Goal: Task Accomplishment & Management: Manage account settings

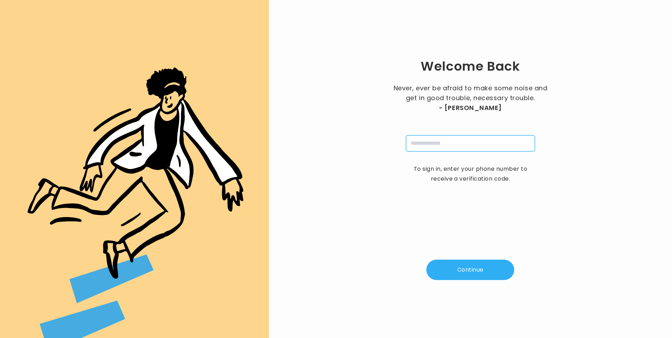
click at [463, 142] on input "tel" at bounding box center [470, 143] width 129 height 16
type input "**********"
click at [466, 269] on button "Continue" at bounding box center [470, 270] width 88 height 20
type input "*"
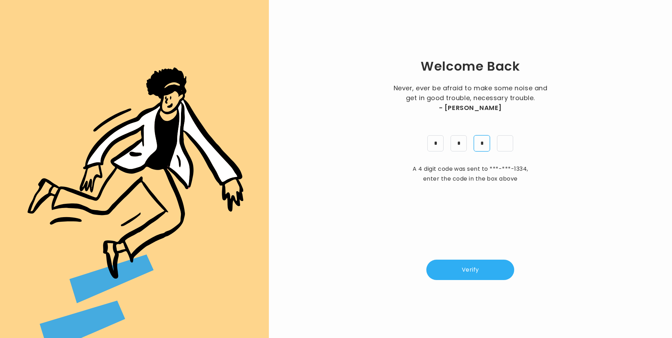
type input "*"
click at [476, 270] on button "Verify" at bounding box center [470, 270] width 88 height 20
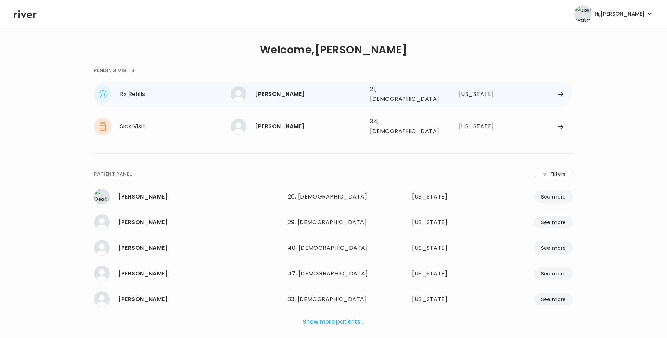
click at [279, 84] on div "lillyana rodriguez 21, Female See more 21, Female Texas" at bounding box center [402, 94] width 342 height 22
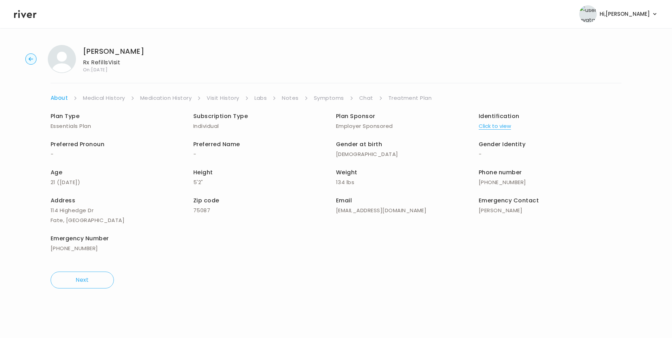
click at [361, 97] on link "Chat" at bounding box center [366, 98] width 14 height 10
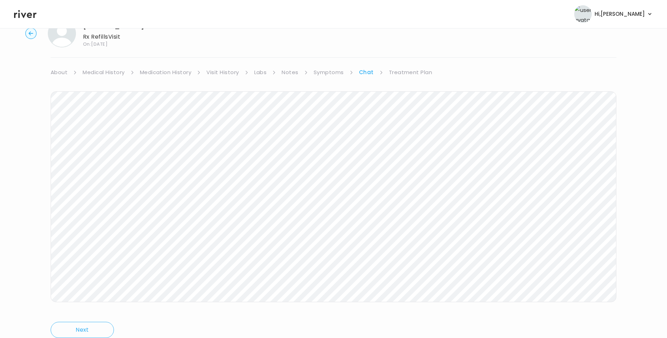
scroll to position [33, 0]
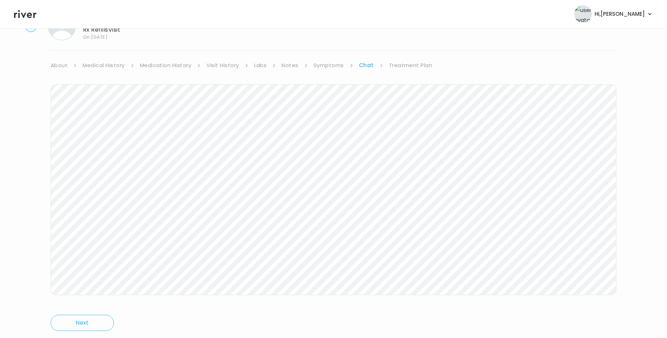
click at [29, 14] on icon at bounding box center [25, 14] width 22 height 11
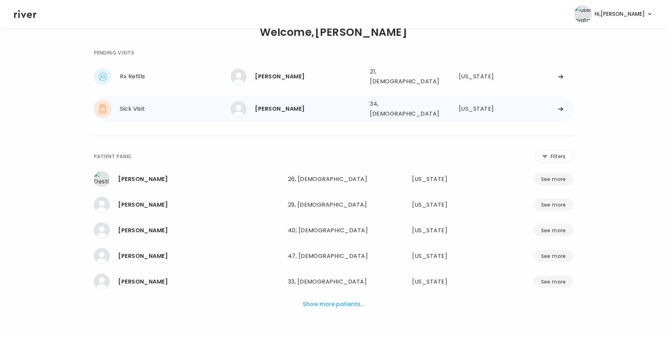
click at [307, 104] on div "[PERSON_NAME]" at bounding box center [309, 109] width 109 height 10
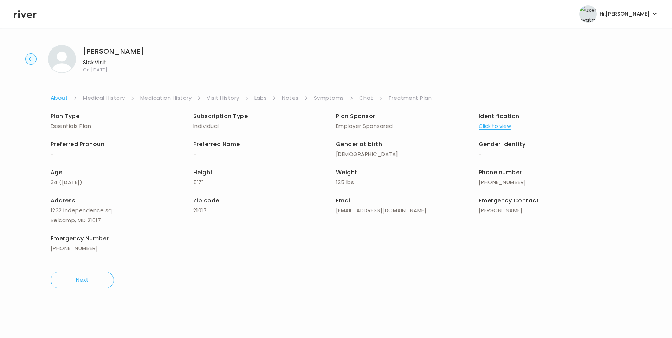
click at [368, 98] on link "Chat" at bounding box center [366, 98] width 14 height 10
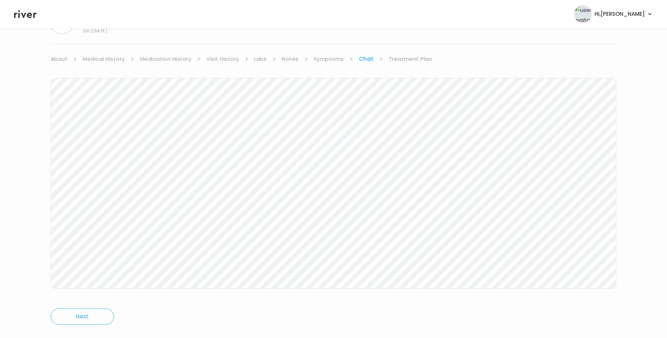
scroll to position [52, 0]
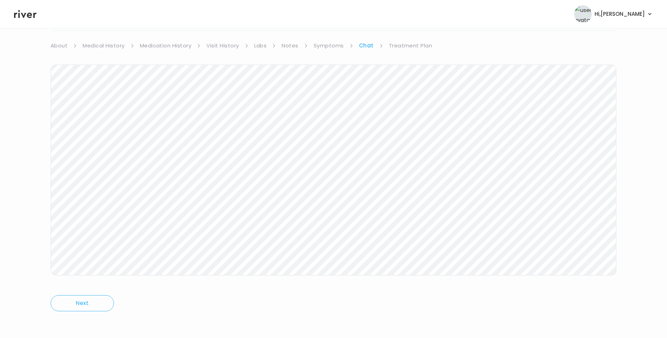
click at [31, 17] on icon at bounding box center [25, 14] width 22 height 8
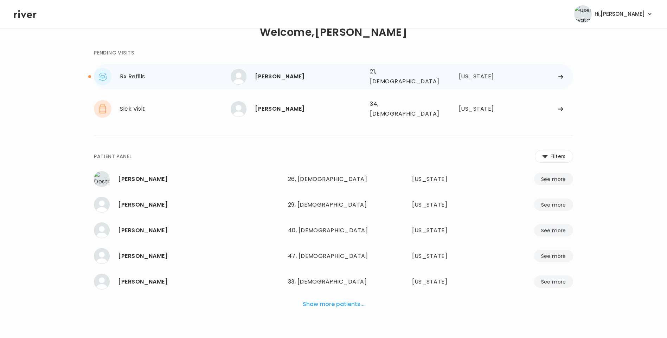
click at [282, 78] on div "lillyana rodriguez" at bounding box center [309, 77] width 109 height 10
click at [294, 80] on div "lillyana rodriguez 21, Female See more" at bounding box center [298, 77] width 134 height 16
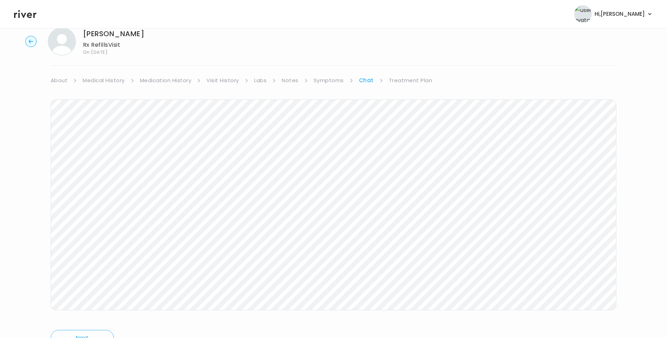
click at [412, 81] on link "Treatment Plan" at bounding box center [411, 81] width 44 height 10
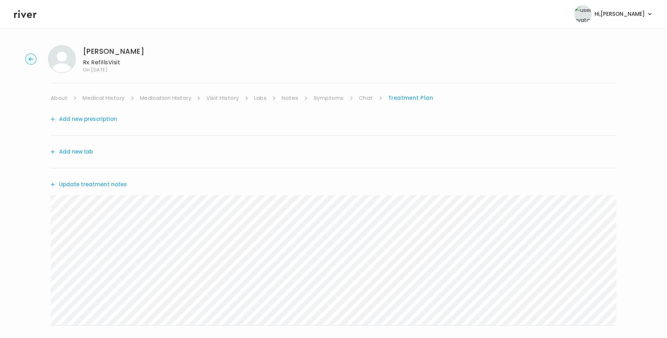
click at [157, 98] on link "Medication History" at bounding box center [166, 98] width 52 height 10
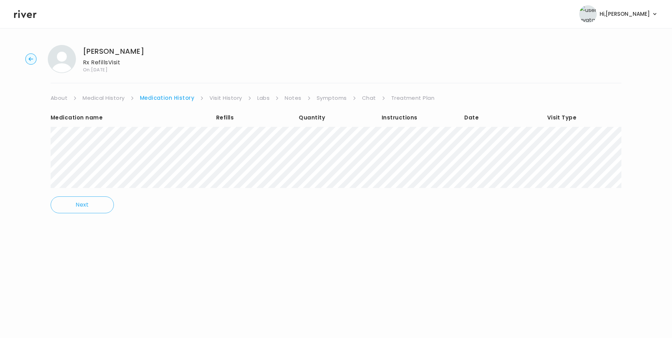
click at [353, 97] on icon at bounding box center [355, 98] width 4 height 4
click at [366, 97] on link "Chat" at bounding box center [369, 98] width 14 height 10
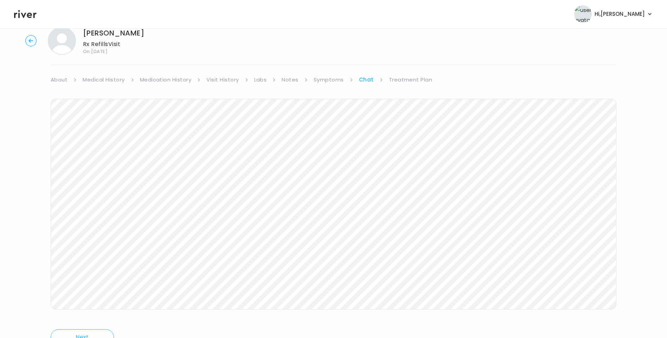
scroll to position [52, 0]
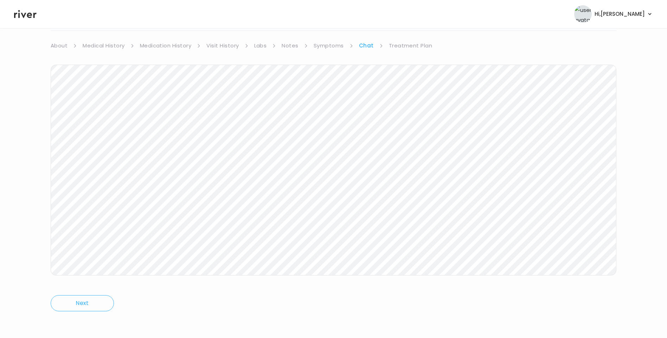
click at [397, 48] on link "Treatment Plan" at bounding box center [411, 46] width 44 height 10
click at [104, 128] on button "Update treatment notes" at bounding box center [89, 132] width 76 height 10
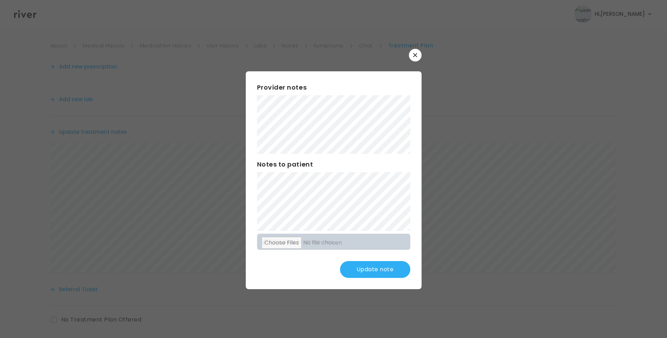
click at [373, 271] on button "Update note" at bounding box center [375, 269] width 70 height 17
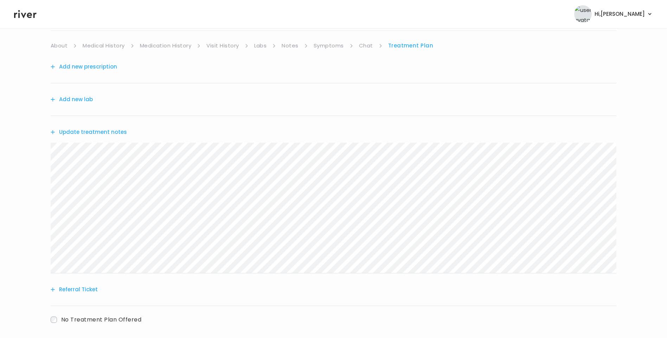
click at [174, 45] on link "Medication History" at bounding box center [166, 46] width 52 height 10
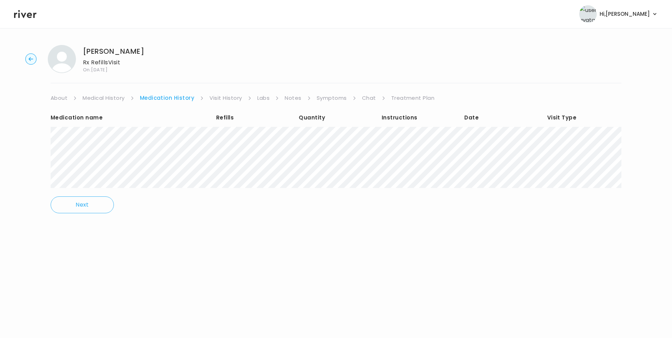
click at [230, 98] on link "Visit History" at bounding box center [225, 98] width 32 height 10
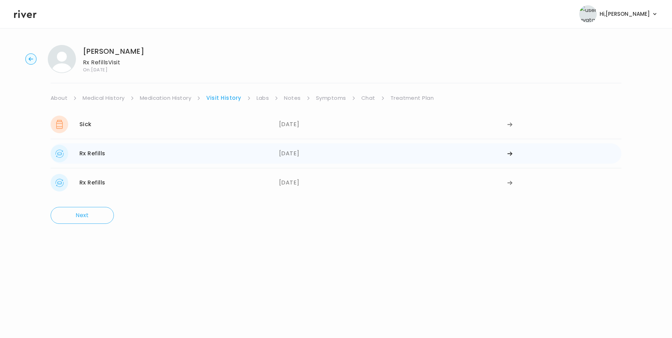
click at [276, 156] on div "Rx Refills 07/02/2025" at bounding box center [165, 154] width 228 height 18
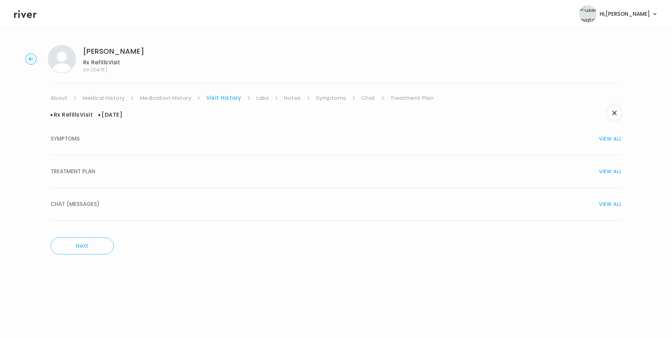
click at [165, 178] on button "TREATMENT PLAN VIEW ALL" at bounding box center [336, 171] width 571 height 33
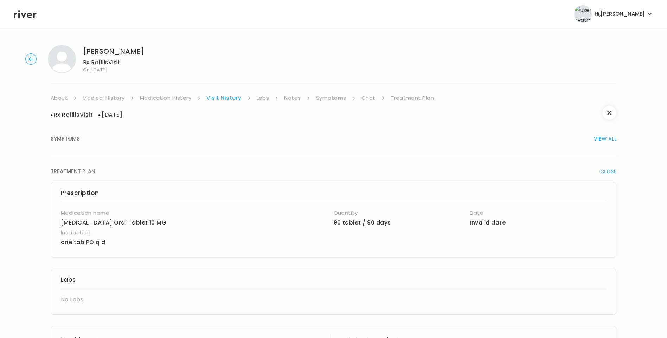
click at [179, 97] on link "Medication History" at bounding box center [166, 98] width 52 height 10
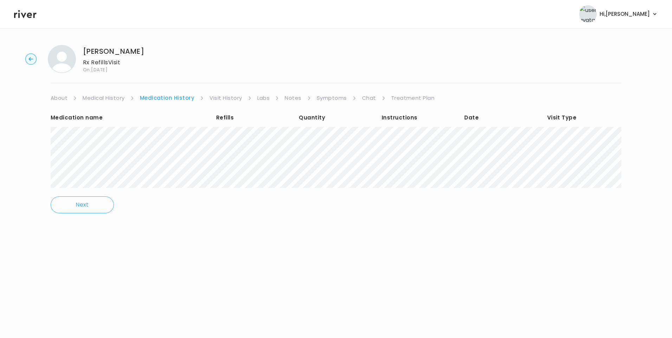
click at [220, 98] on link "Visit History" at bounding box center [225, 98] width 32 height 10
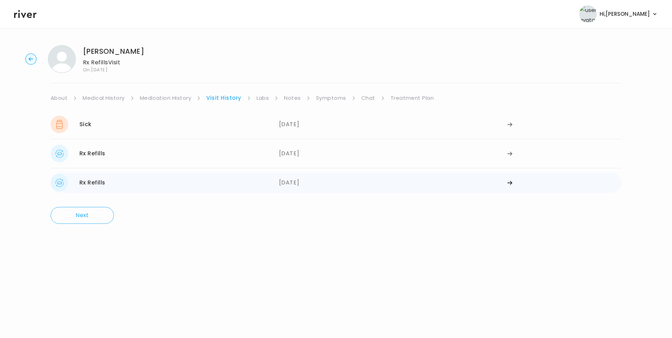
click at [287, 185] on div "06/05/2025" at bounding box center [393, 183] width 228 height 18
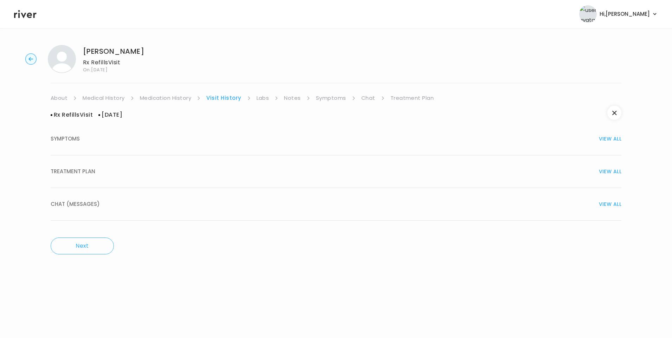
click at [139, 170] on div "TREATMENT PLAN VIEW ALL" at bounding box center [336, 172] width 571 height 10
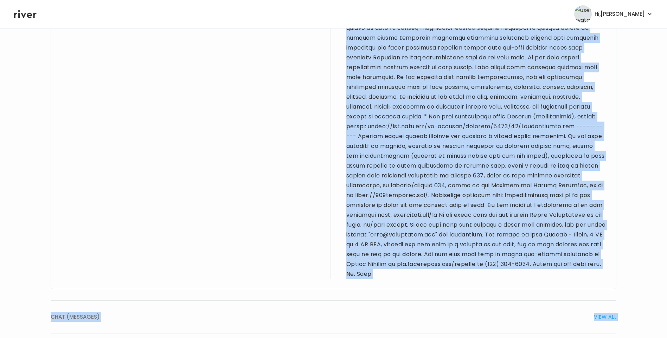
scroll to position [614, 0]
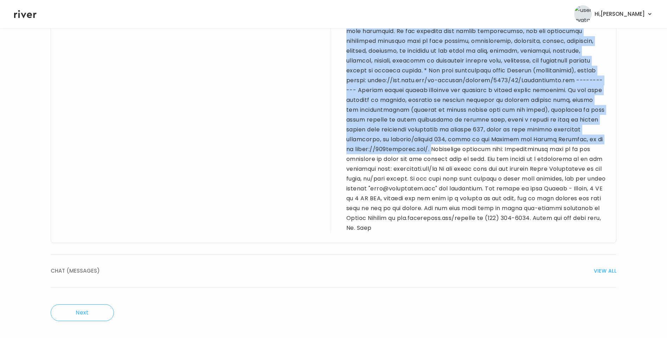
drag, startPoint x: 452, startPoint y: 53, endPoint x: 416, endPoint y: 148, distance: 100.7
drag, startPoint x: 416, startPoint y: 148, endPoint x: 405, endPoint y: 74, distance: 74.6
copy div "I am sending a refill for the Lexapro (escitalopram) 10mg daily to your local p…"
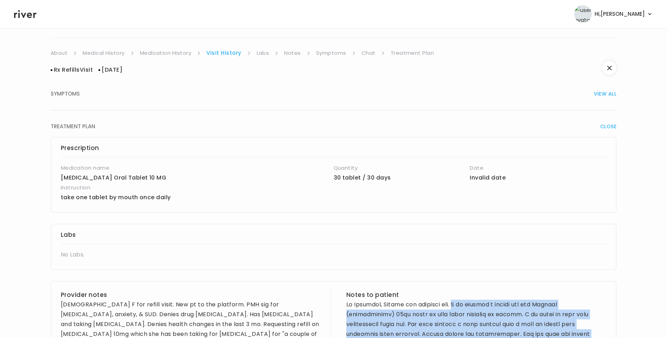
scroll to position [0, 0]
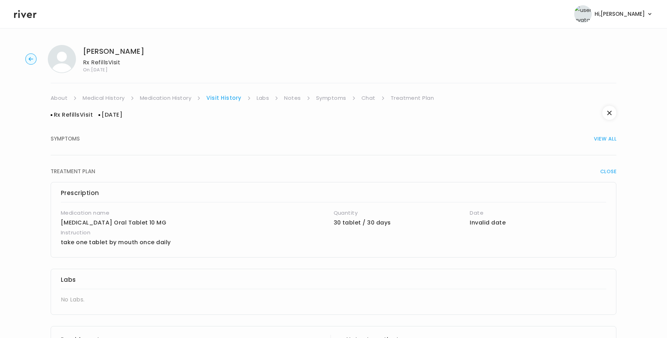
click at [402, 95] on link "Treatment Plan" at bounding box center [412, 98] width 44 height 10
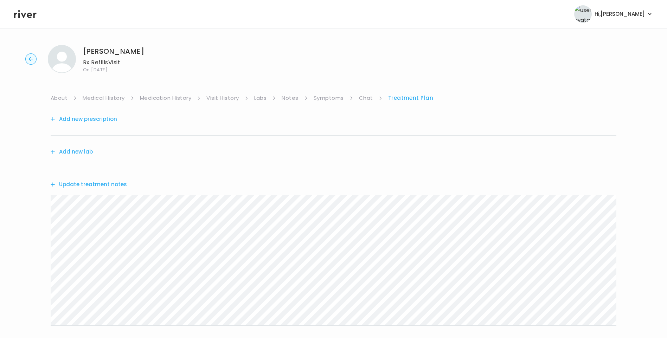
click at [89, 185] on button "Update treatment notes" at bounding box center [89, 185] width 76 height 10
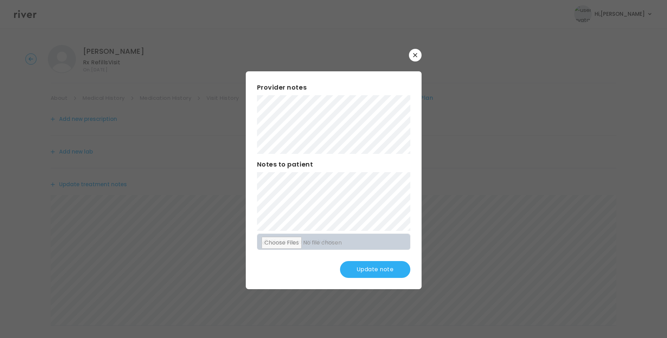
click at [375, 266] on button "Update note" at bounding box center [375, 269] width 70 height 17
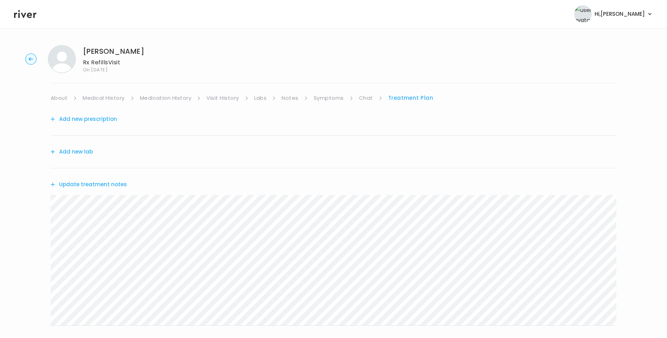
click at [105, 98] on link "Medical History" at bounding box center [104, 98] width 42 height 10
click at [410, 100] on link "Treatment Plan" at bounding box center [413, 98] width 44 height 10
click at [117, 184] on button "Update treatment notes" at bounding box center [89, 185] width 76 height 10
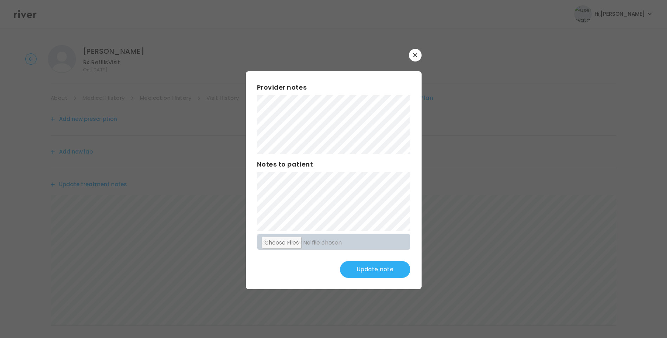
click at [384, 270] on button "Update note" at bounding box center [375, 269] width 70 height 17
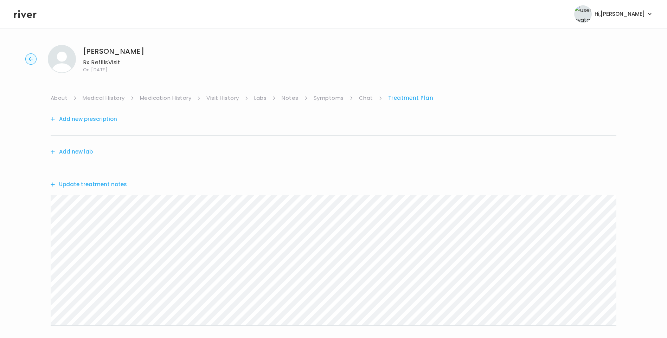
click at [180, 99] on link "Medication History" at bounding box center [166, 98] width 52 height 10
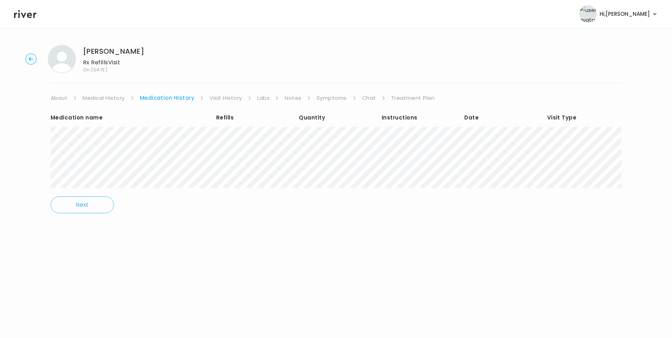
click at [417, 98] on link "Treatment Plan" at bounding box center [413, 98] width 44 height 10
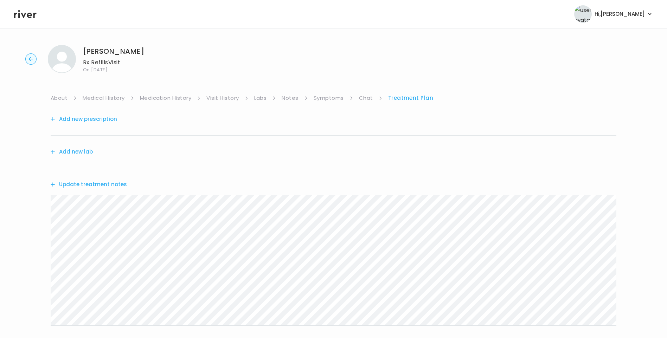
click at [117, 183] on button "Update treatment notes" at bounding box center [89, 185] width 76 height 10
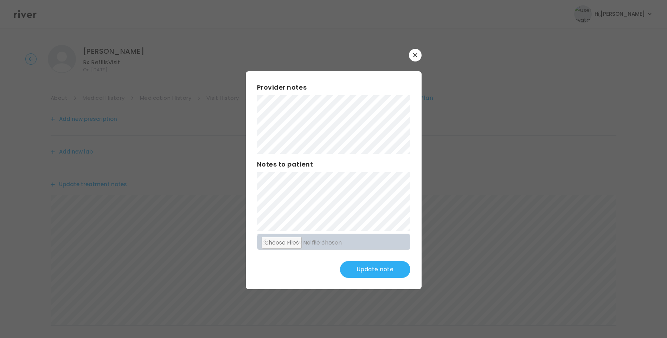
click at [383, 268] on button "Update note" at bounding box center [375, 269] width 70 height 17
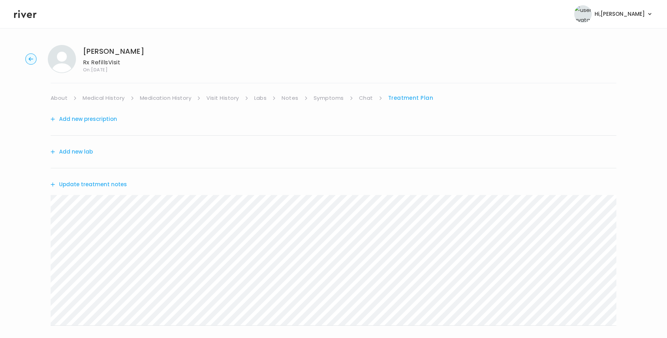
click at [94, 123] on button "Add new prescription" at bounding box center [84, 119] width 66 height 10
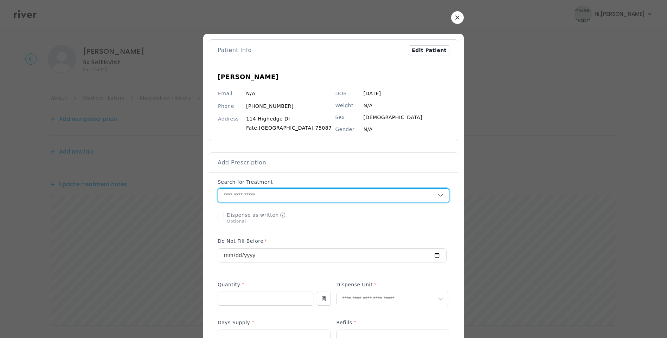
click at [260, 198] on input "text" at bounding box center [328, 195] width 220 height 13
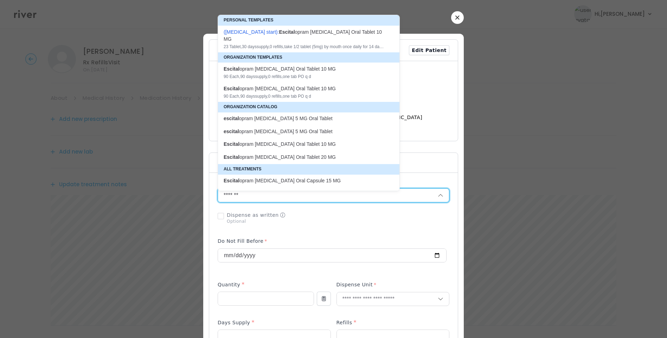
click at [314, 65] on div "Escital opram Oxalate Oral Tablet 10 MG" at bounding box center [305, 68] width 162 height 7
type input "**********"
type input "**"
type input "*"
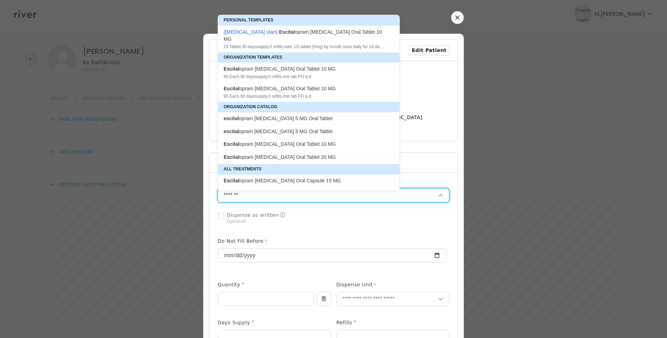
type textarea "**********"
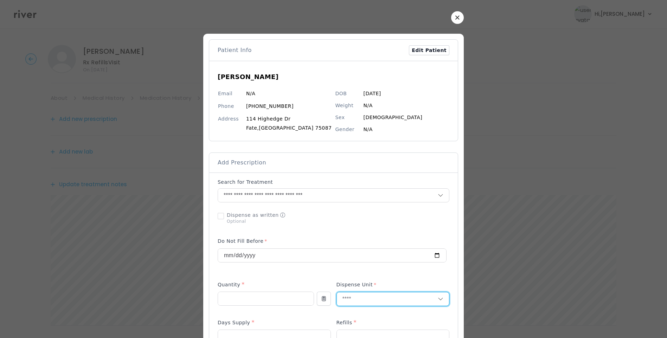
click at [370, 300] on input "text" at bounding box center [387, 298] width 101 height 13
type input "****"
click at [364, 312] on p "Tablet" at bounding box center [392, 314] width 92 height 10
click at [426, 224] on div at bounding box center [334, 218] width 232 height 18
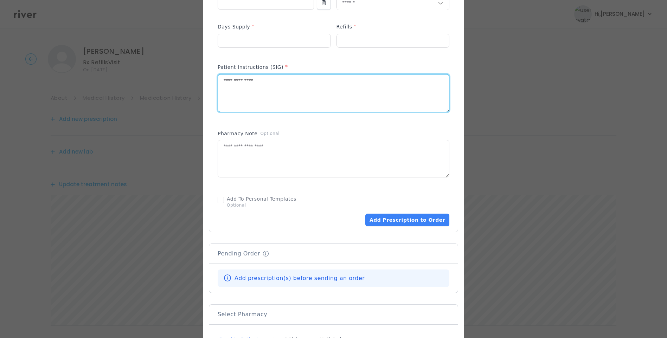
drag, startPoint x: 301, startPoint y: 88, endPoint x: 142, endPoint y: 78, distance: 159.9
click at [142, 78] on div "​" at bounding box center [333, 85] width 667 height 762
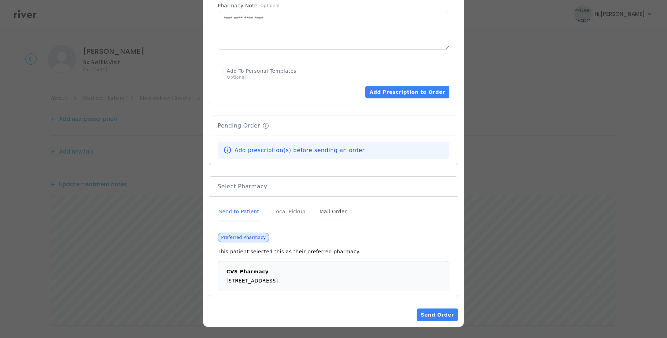
type textarea "**********"
click at [321, 213] on div "Mail Order" at bounding box center [333, 211] width 30 height 19
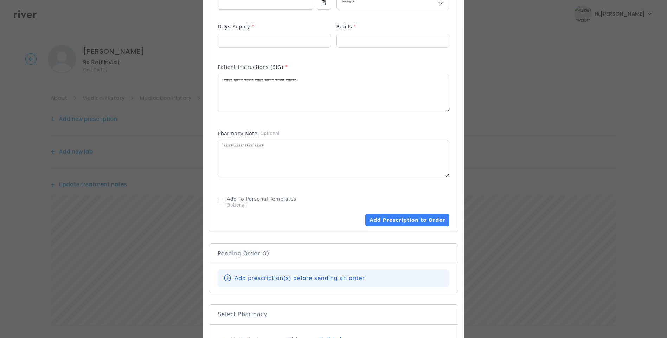
scroll to position [387, 0]
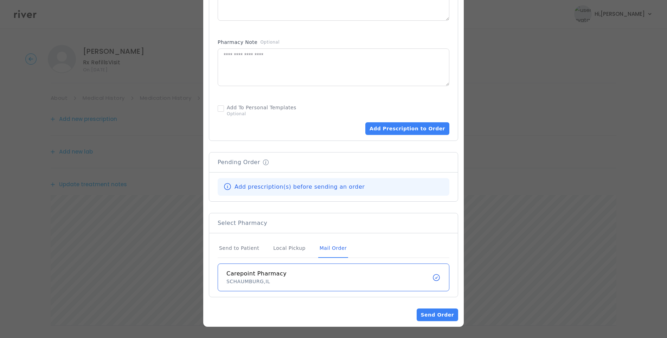
click at [326, 250] on div "Mail Order" at bounding box center [333, 248] width 30 height 19
click at [411, 128] on button "Add Prescription to Order" at bounding box center [407, 128] width 84 height 13
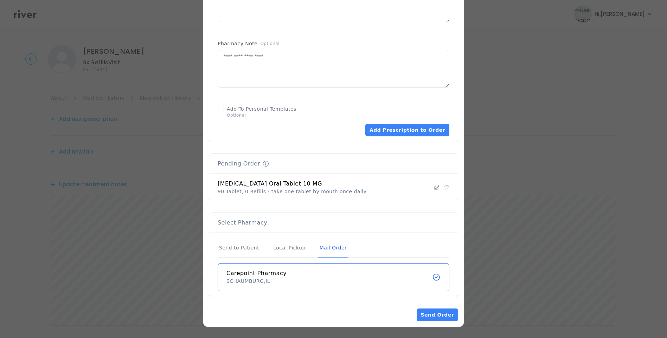
scroll to position [386, 0]
click at [441, 316] on button "Send Order" at bounding box center [436, 315] width 41 height 13
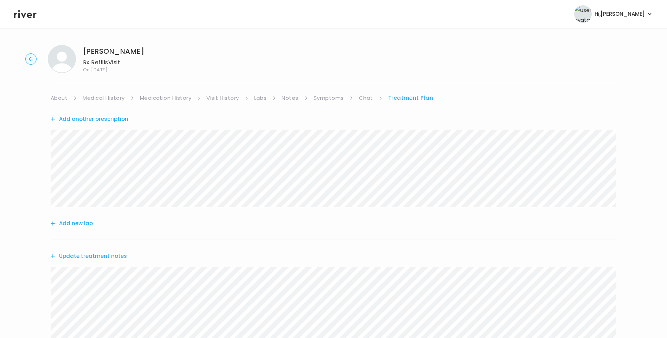
scroll to position [159, 0]
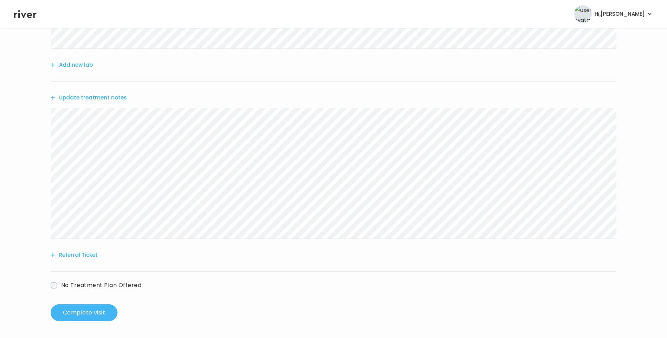
click at [96, 313] on button "Complete visit" at bounding box center [84, 312] width 67 height 17
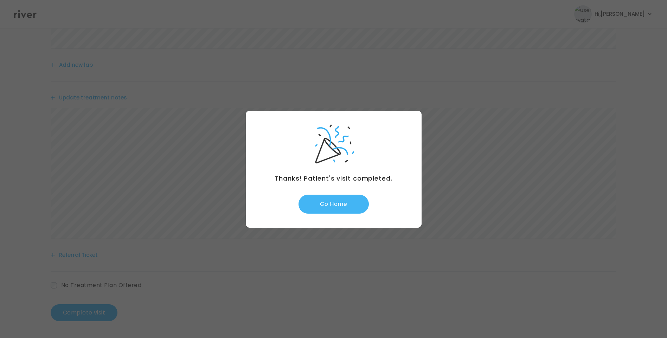
click at [349, 204] on button "Go Home" at bounding box center [333, 204] width 70 height 19
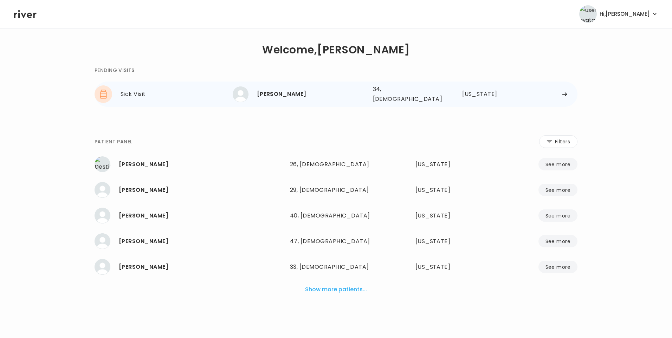
click at [301, 95] on div "[PERSON_NAME]" at bounding box center [312, 94] width 110 height 10
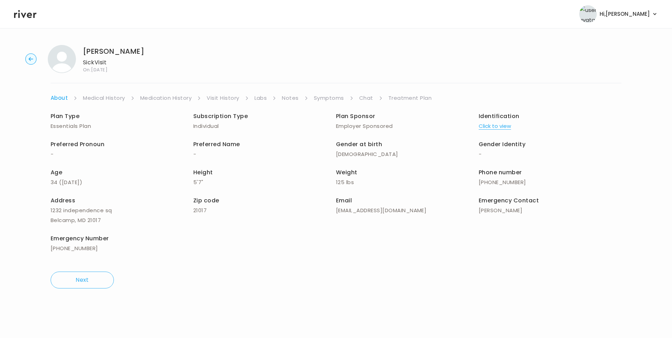
click at [363, 96] on link "Chat" at bounding box center [366, 98] width 14 height 10
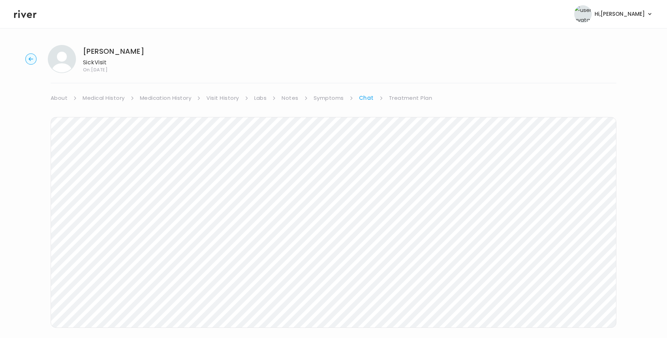
click at [30, 19] on icon at bounding box center [25, 14] width 22 height 11
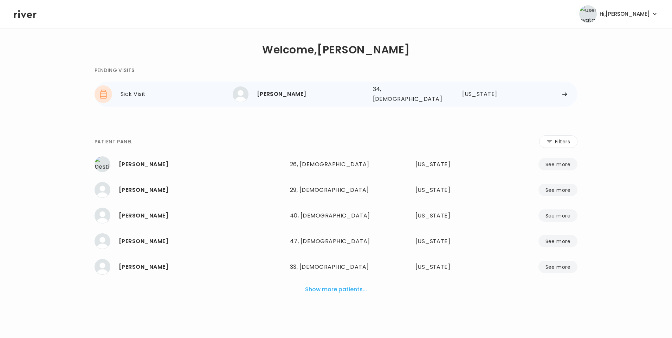
click at [286, 89] on div "[PERSON_NAME]" at bounding box center [312, 94] width 110 height 10
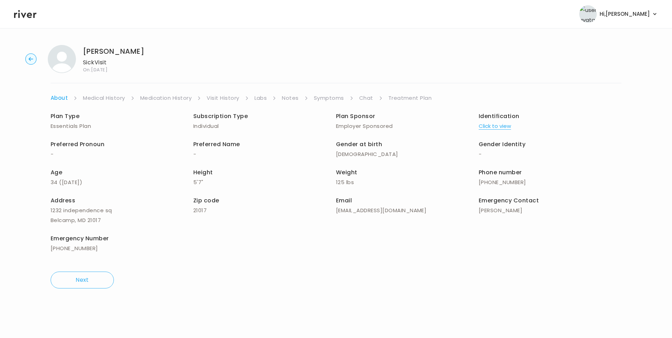
click at [367, 98] on link "Chat" at bounding box center [366, 98] width 14 height 10
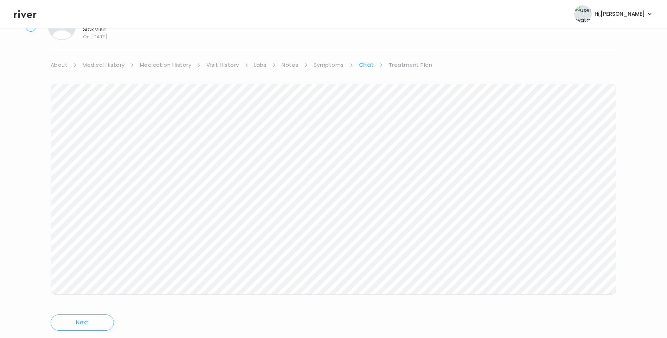
scroll to position [45, 0]
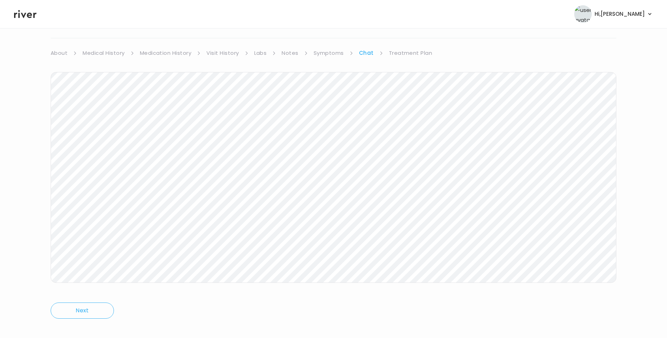
click at [414, 51] on link "Treatment Plan" at bounding box center [411, 53] width 44 height 10
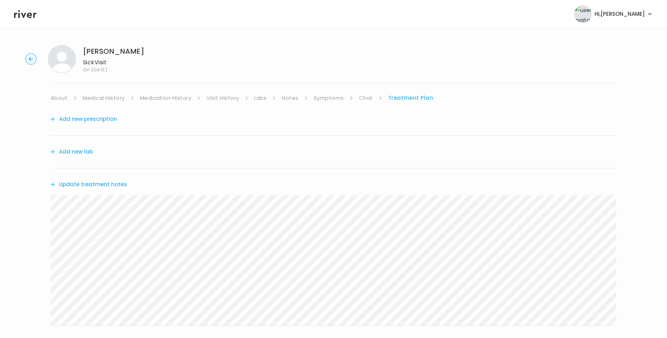
click at [107, 183] on button "Update treatment notes" at bounding box center [89, 185] width 76 height 10
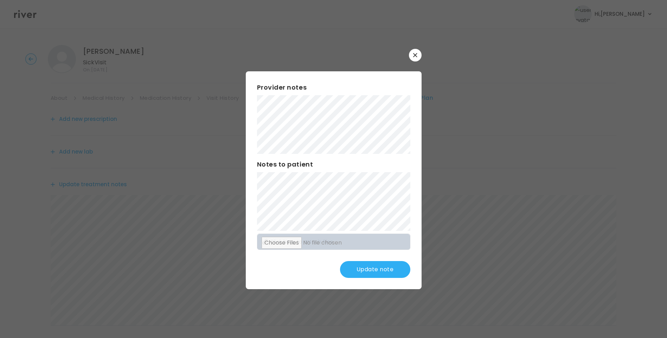
click at [377, 269] on button "Update note" at bounding box center [375, 269] width 70 height 17
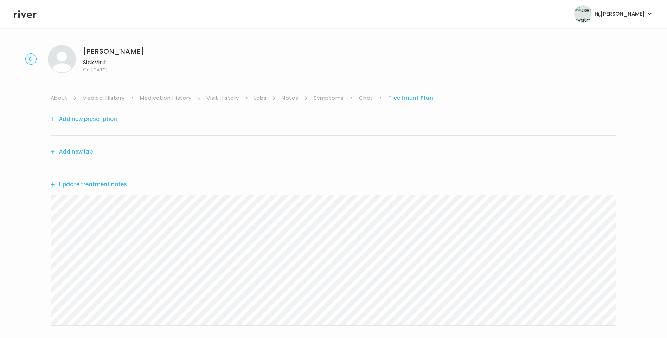
click at [366, 99] on link "Chat" at bounding box center [366, 98] width 14 height 10
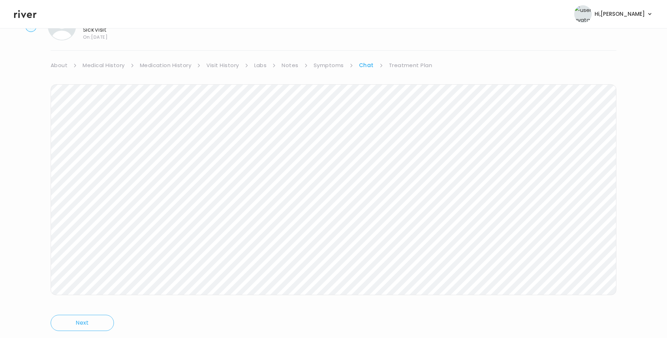
scroll to position [52, 0]
click at [405, 47] on link "Treatment Plan" at bounding box center [411, 46] width 44 height 10
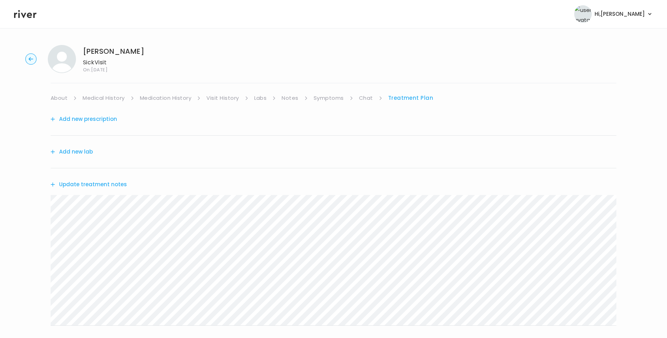
click at [119, 185] on button "Update treatment notes" at bounding box center [89, 185] width 76 height 10
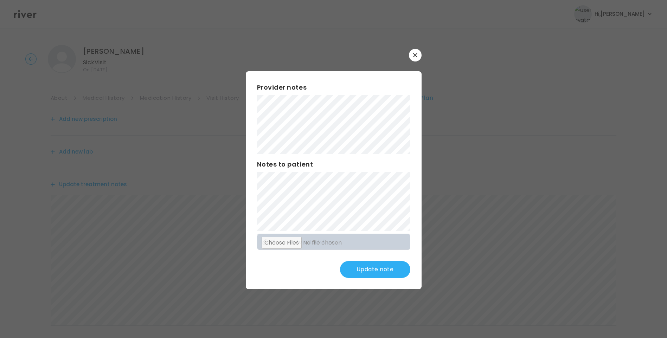
click at [379, 268] on button "Update note" at bounding box center [375, 269] width 70 height 17
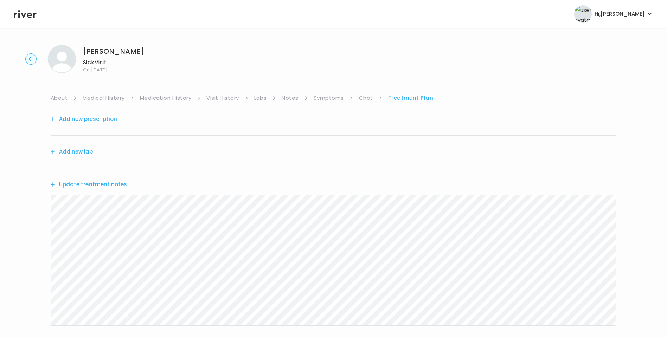
drag, startPoint x: 25, startPoint y: 13, endPoint x: 61, endPoint y: 27, distance: 38.2
click at [25, 13] on icon at bounding box center [25, 14] width 22 height 8
